Goal: Information Seeking & Learning: Learn about a topic

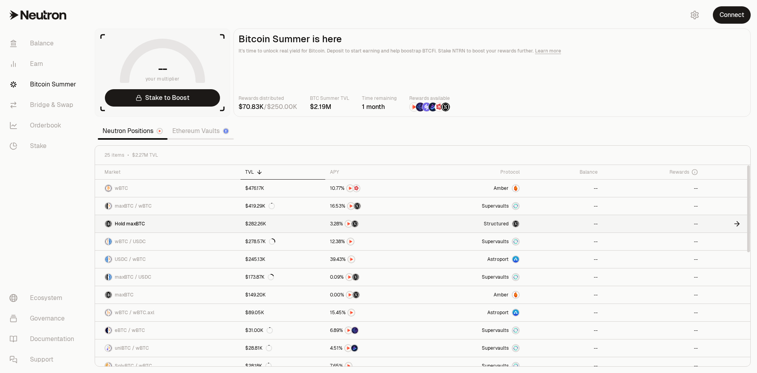
click at [495, 222] on span "Structured" at bounding box center [496, 223] width 25 height 6
click at [54, 294] on link "Ecosystem" at bounding box center [44, 297] width 82 height 21
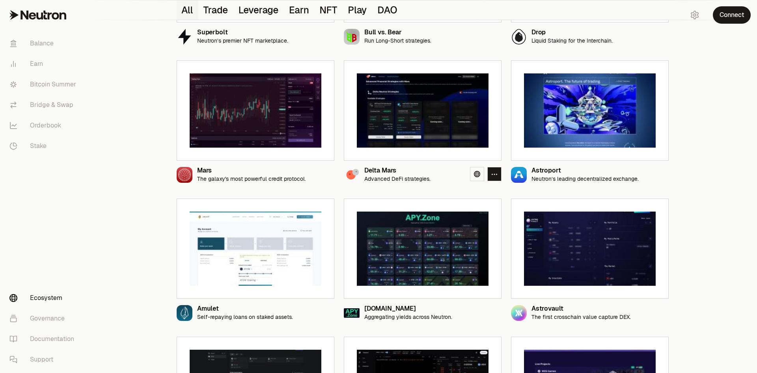
scroll to position [195, 0]
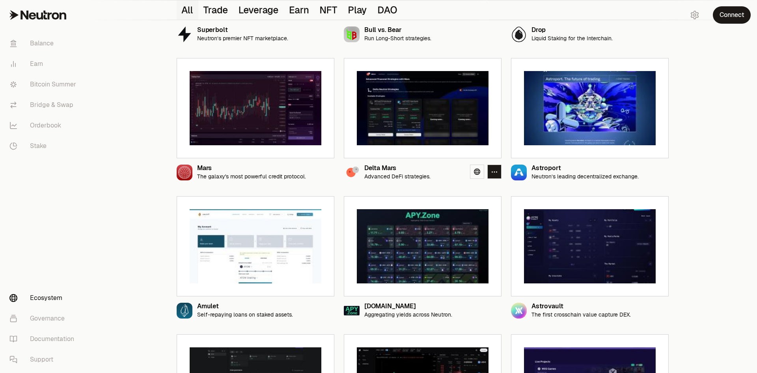
click at [393, 175] on p "Advanced DeFi strategies." at bounding box center [397, 176] width 66 height 7
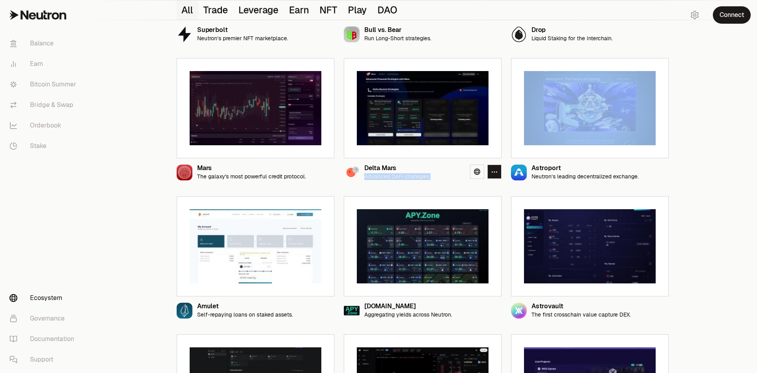
click at [393, 175] on p "Advanced DeFi strategies." at bounding box center [397, 176] width 66 height 7
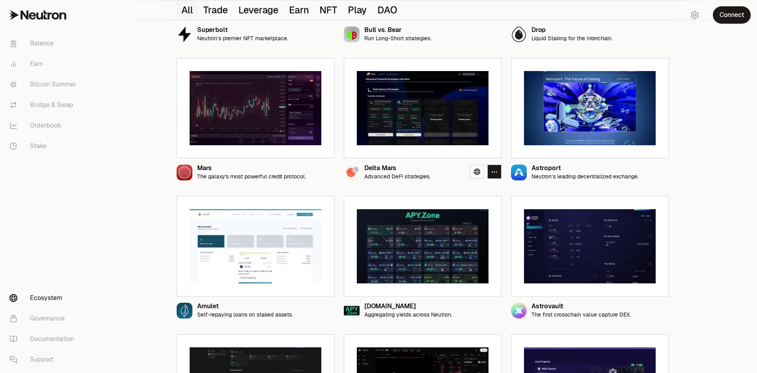
click at [393, 175] on p "Advanced DeFi strategies." at bounding box center [397, 176] width 66 height 7
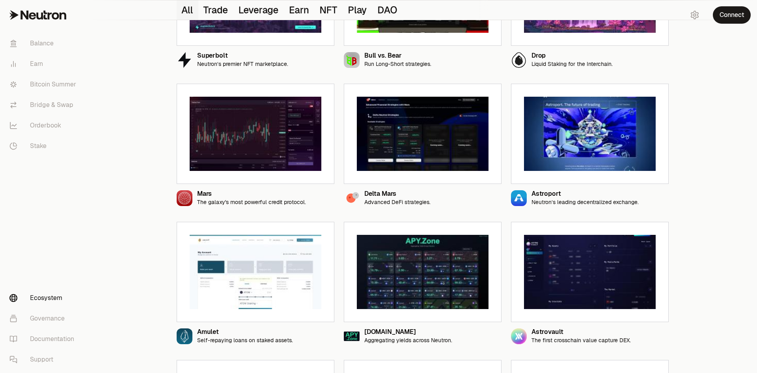
scroll to position [170, 0]
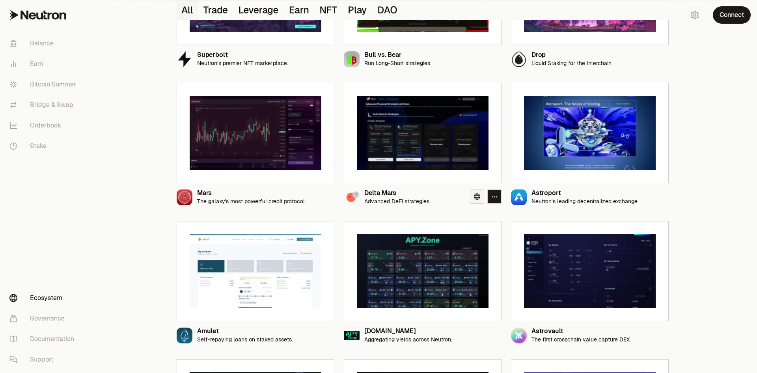
click at [475, 196] on icon at bounding box center [477, 196] width 6 height 6
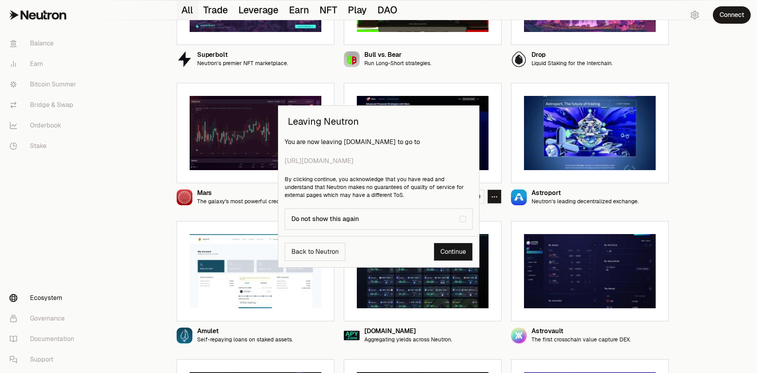
click at [443, 250] on link "Continue" at bounding box center [453, 252] width 39 height 18
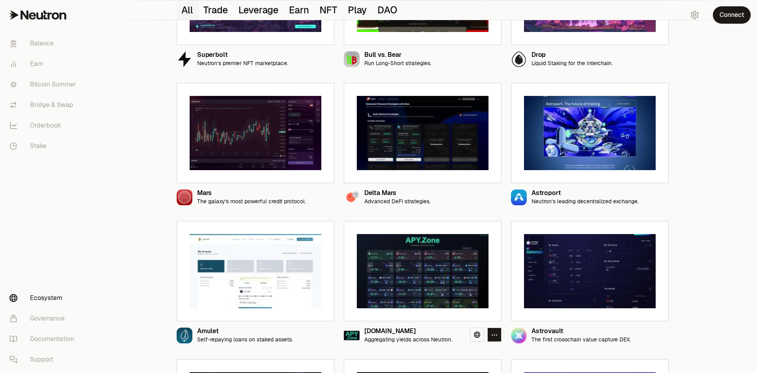
click at [423, 288] on img at bounding box center [423, 271] width 132 height 74
click at [480, 338] on link at bounding box center [477, 334] width 14 height 14
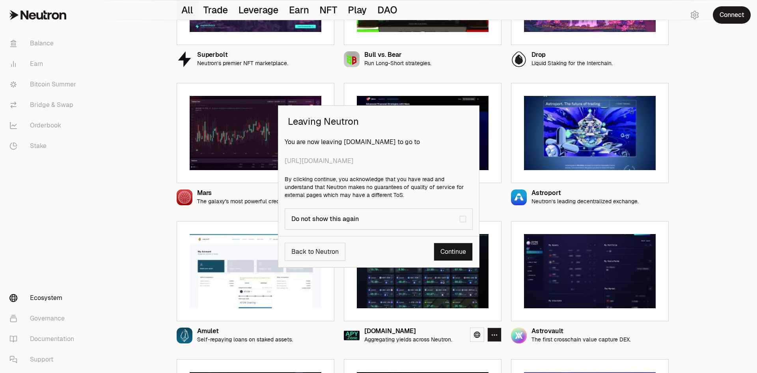
click at [453, 254] on link "Continue" at bounding box center [453, 252] width 39 height 18
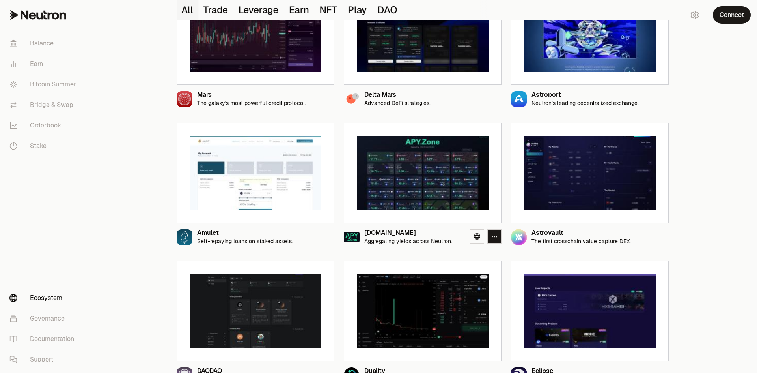
scroll to position [296, 0]
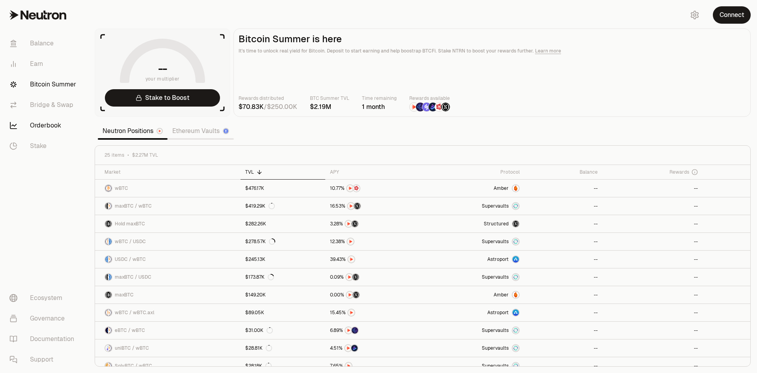
click at [50, 125] on link "Orderbook" at bounding box center [44, 125] width 82 height 21
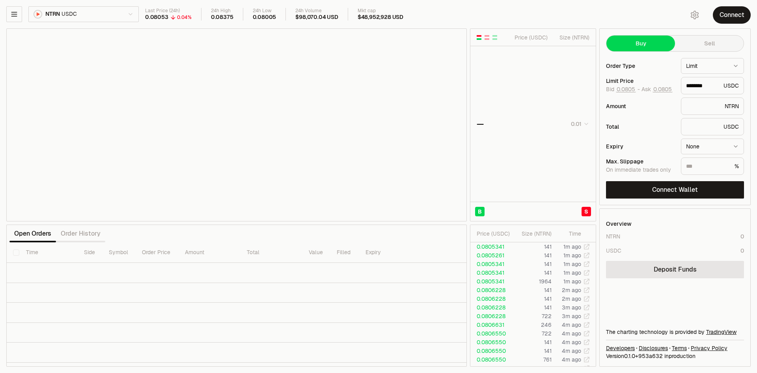
click at [90, 16] on html "Balance Earn Bitcoin Summer Bridge & Swap Orderbook Stake Ecosystem Governance …" at bounding box center [378, 186] width 757 height 373
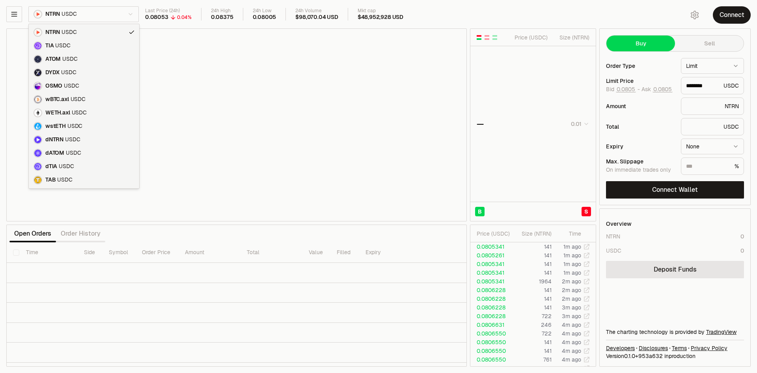
type input "********"
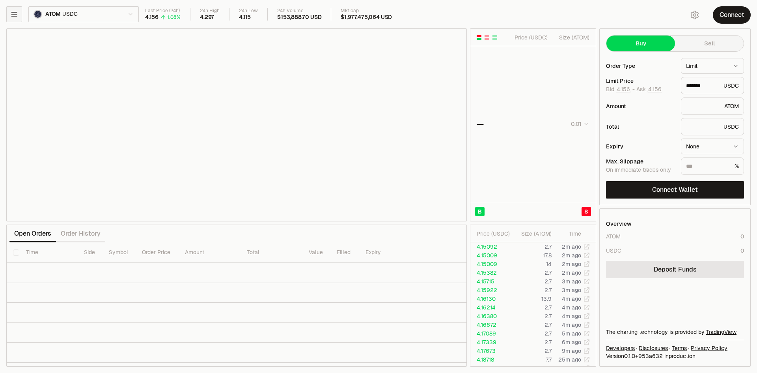
click at [12, 12] on icon "button" at bounding box center [13, 14] width 5 height 4
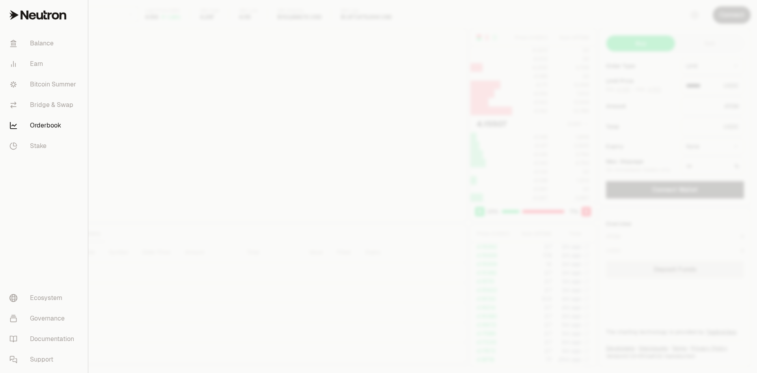
click at [259, 123] on div at bounding box center [378, 186] width 757 height 373
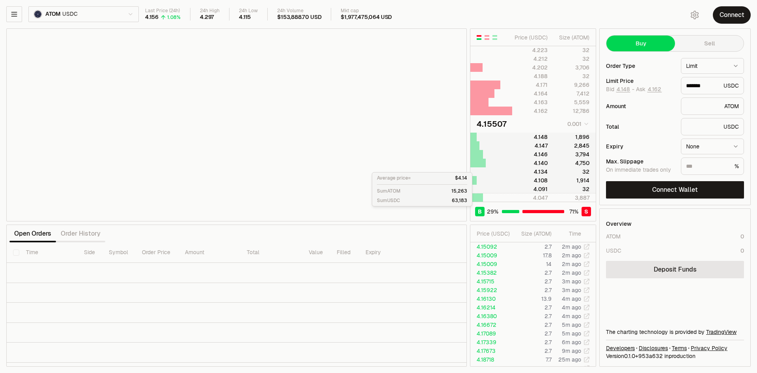
type input "*******"
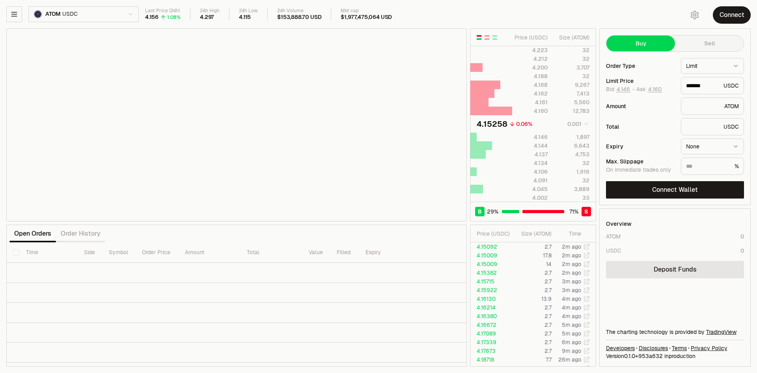
click at [570, 124] on html "Balance Earn Bitcoin Summer Bridge & Swap Orderbook Stake Ecosystem Governance …" at bounding box center [378, 186] width 757 height 373
